Goal: Find specific page/section: Find specific page/section

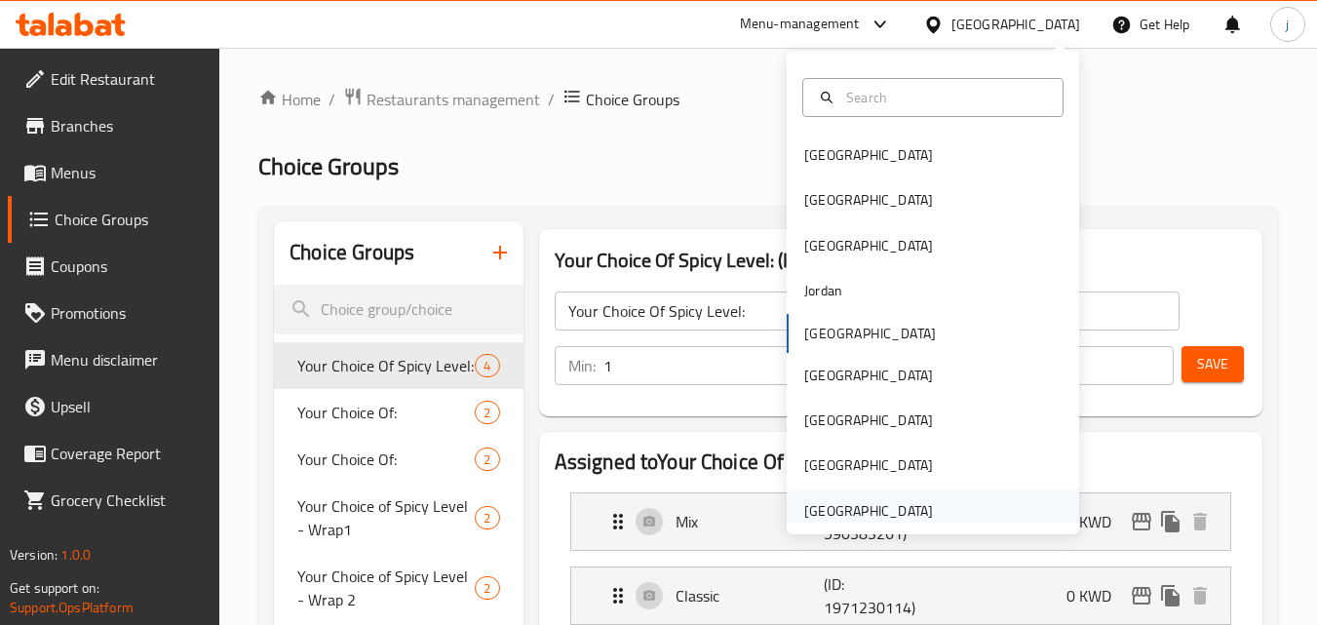
click at [880, 511] on div "[GEOGRAPHIC_DATA]" at bounding box center [868, 510] width 129 height 21
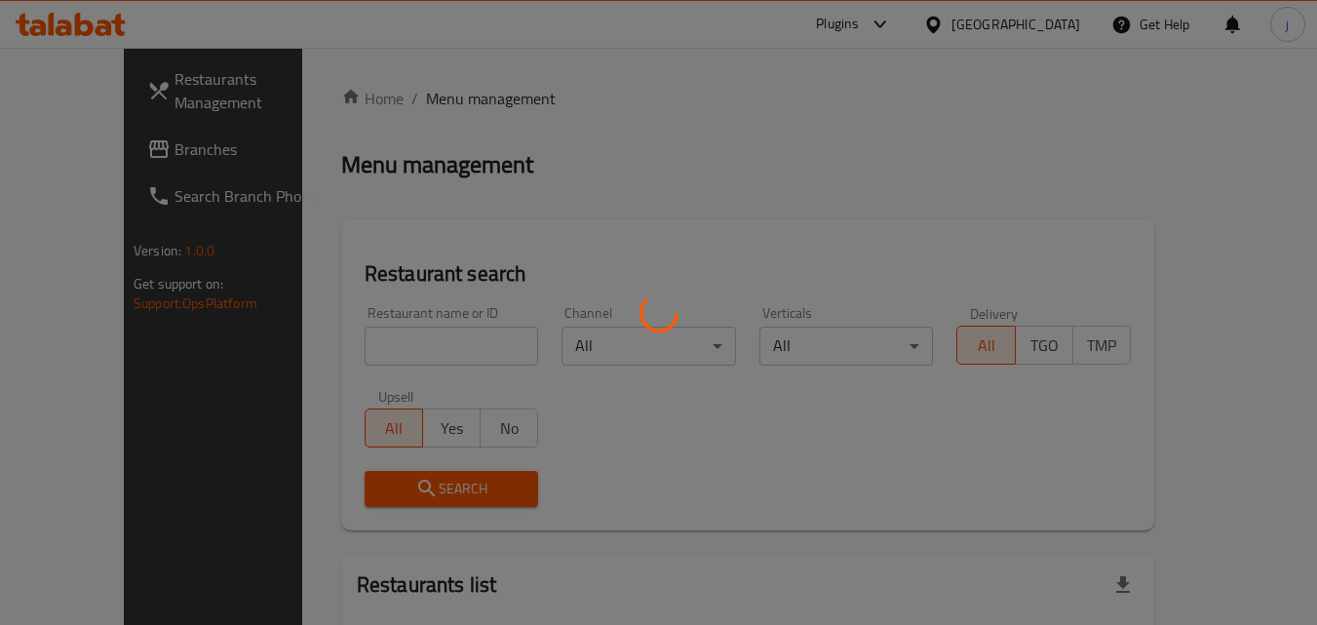
click at [136, 152] on div at bounding box center [658, 312] width 1317 height 625
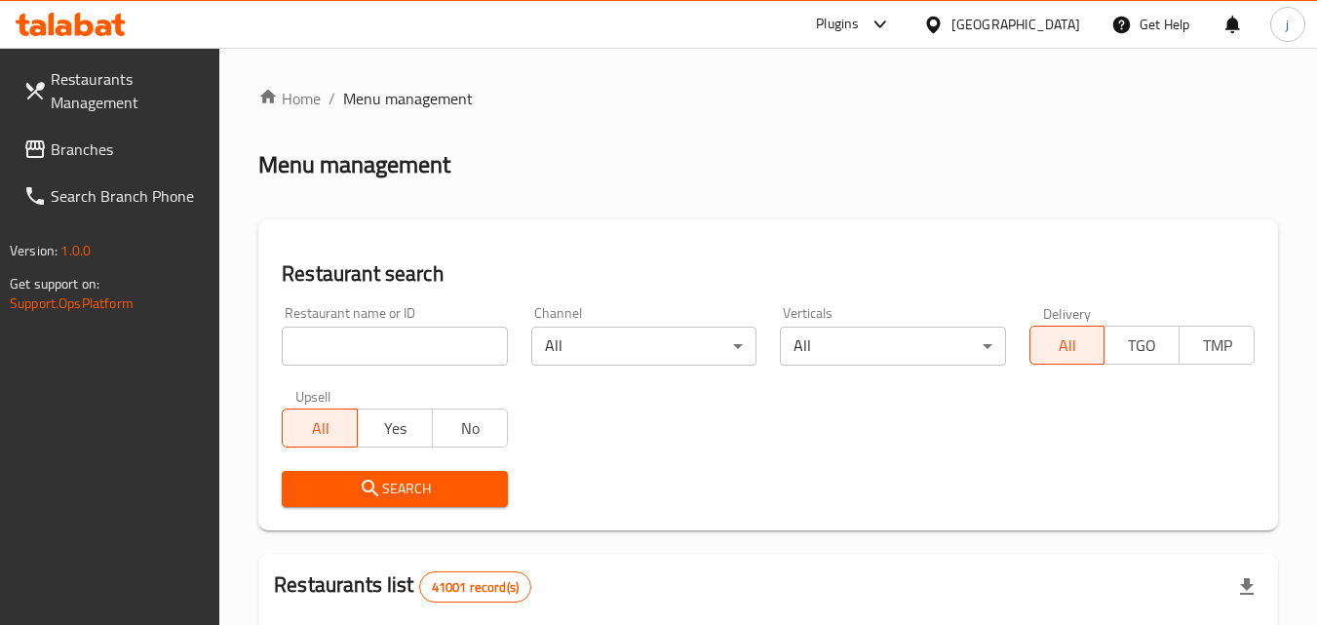
click at [170, 136] on link "Branches" at bounding box center [114, 149] width 213 height 47
